Goal: Use online tool/utility: Utilize a website feature to perform a specific function

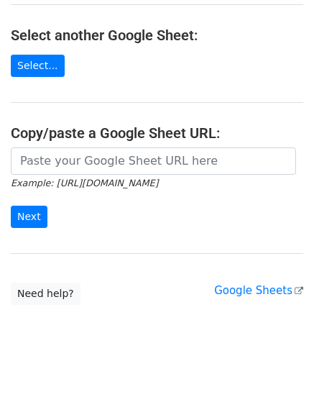
scroll to position [249, 0]
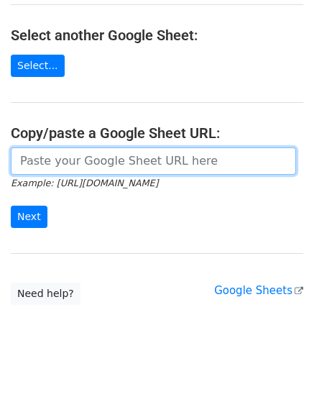
click at [74, 162] on input "url" at bounding box center [153, 160] width 285 height 27
paste input "[URL][DOMAIN_NAME]"
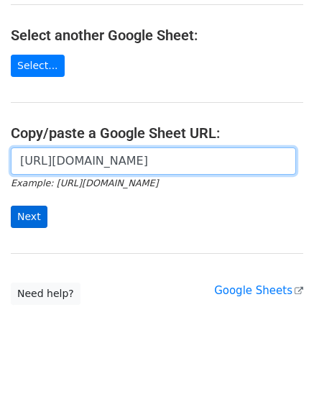
scroll to position [0, 286]
type input "https://docs.google.com/spreadsheets/d/1yYv8qd_Rxk6JVJwj_eLr45l9a0jUJt-xQCOrzfT…"
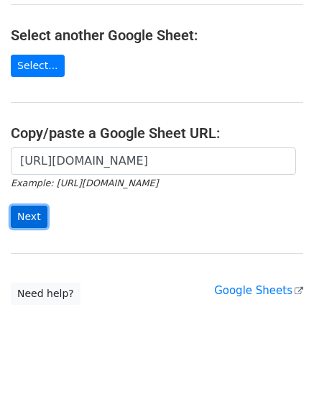
click at [33, 217] on input "Next" at bounding box center [29, 216] width 37 height 22
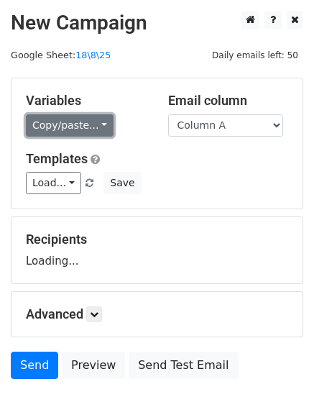
click at [71, 127] on link "Copy/paste..." at bounding box center [70, 125] width 88 height 22
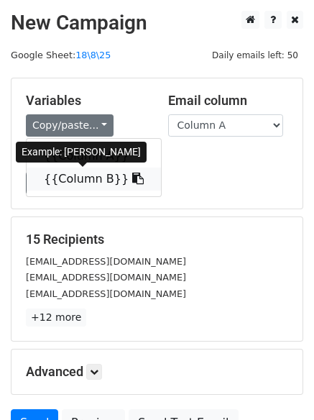
click at [85, 180] on link "{{Column B}}" at bounding box center [94, 178] width 134 height 23
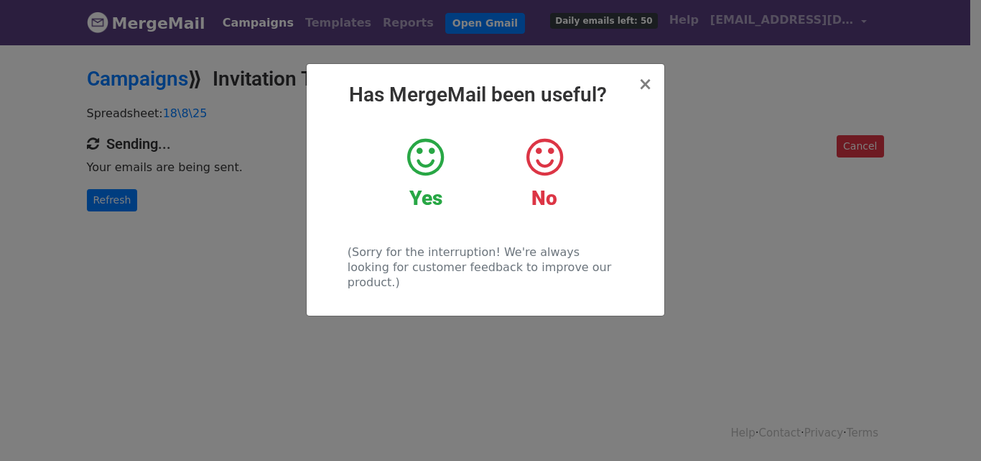
click at [693, 160] on div "× Has MergeMail been useful? Yes No (Sorry for the interruption! We're always l…" at bounding box center [490, 251] width 981 height 417
